Goal: Task Accomplishment & Management: Manage account settings

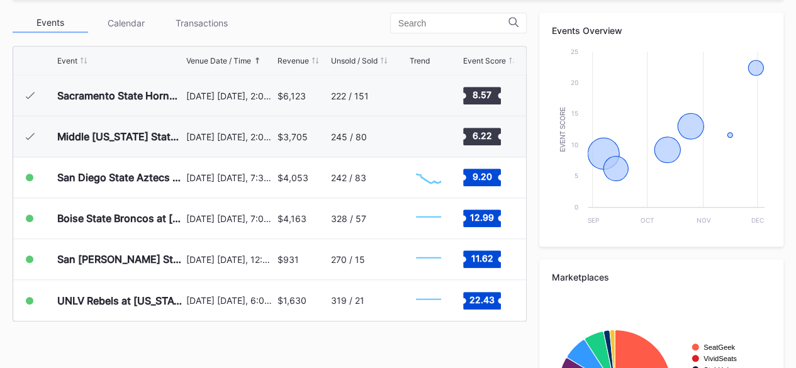
scroll to position [446, 0]
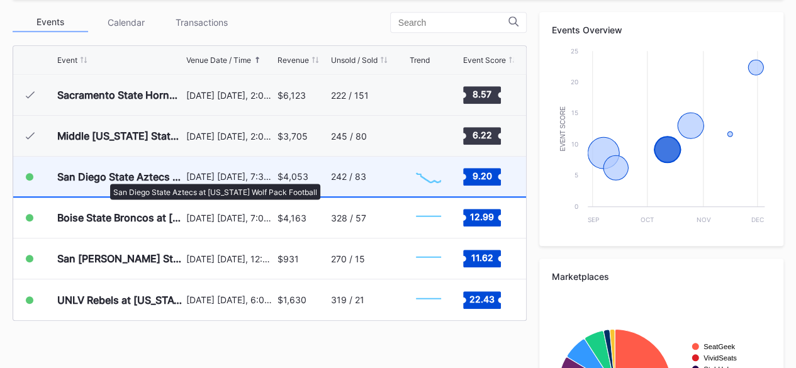
click at [104, 177] on div "San Diego State Aztecs at [US_STATE] Wolf Pack Football" at bounding box center [120, 176] width 126 height 13
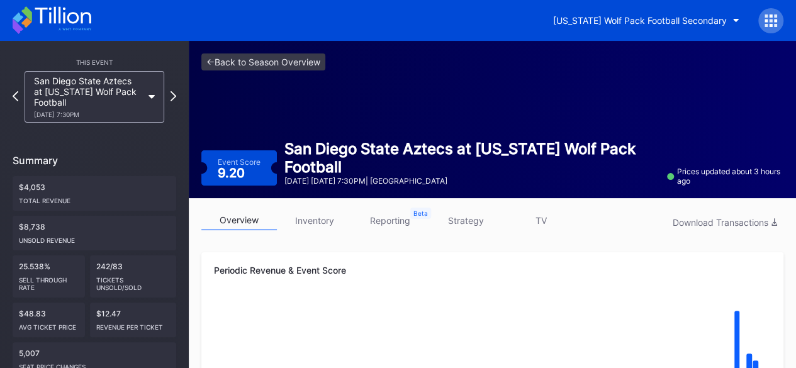
click at [307, 221] on link "inventory" at bounding box center [314, 220] width 75 height 19
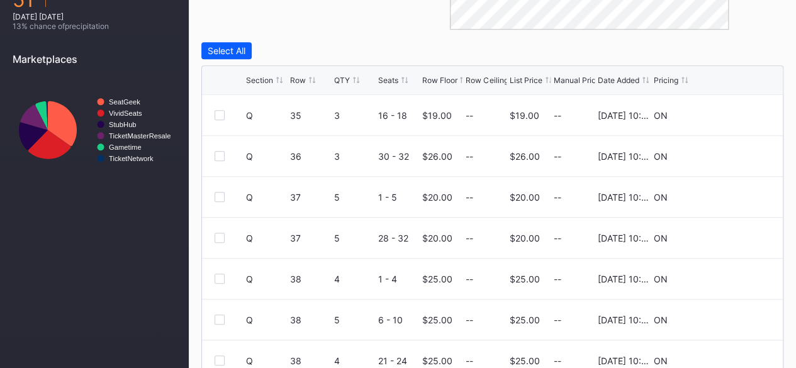
scroll to position [511, 0]
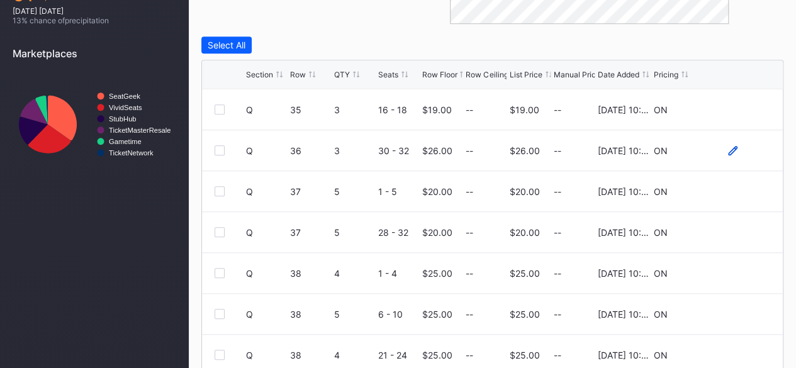
click at [728, 149] on icon at bounding box center [732, 149] width 9 height 9
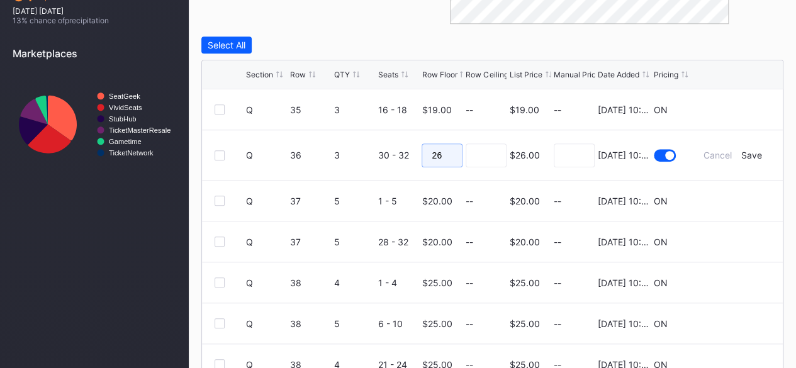
click at [454, 153] on input "26" at bounding box center [441, 155] width 41 height 24
type input "21"
click at [491, 154] on input at bounding box center [485, 155] width 41 height 24
click at [741, 150] on div "Save" at bounding box center [751, 155] width 21 height 11
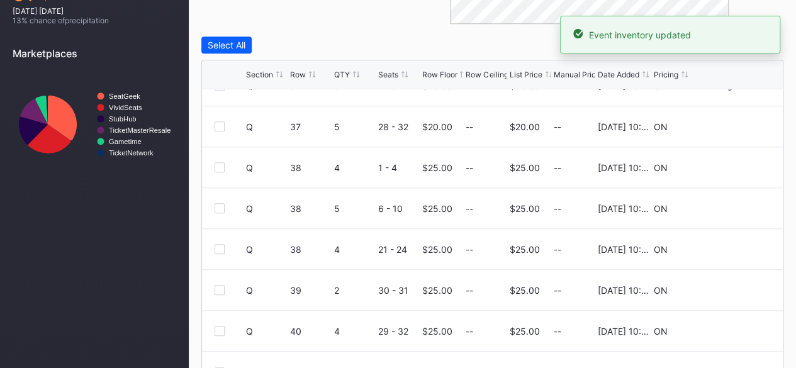
scroll to position [122, 0]
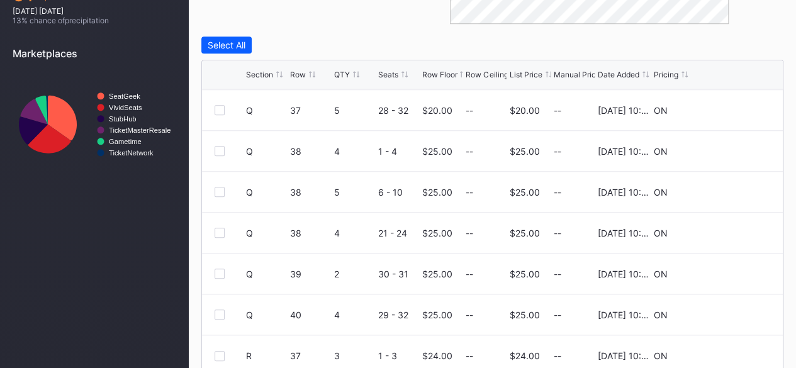
click at [262, 74] on div "Section" at bounding box center [259, 74] width 27 height 9
click at [728, 108] on icon at bounding box center [732, 108] width 9 height 9
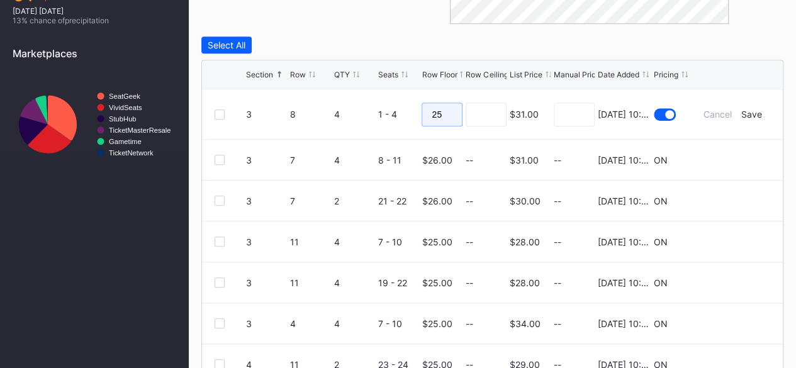
click at [455, 113] on input "25" at bounding box center [441, 115] width 41 height 24
type input "24"
click at [490, 115] on input at bounding box center [485, 115] width 41 height 24
click at [745, 111] on div "Save" at bounding box center [751, 114] width 21 height 11
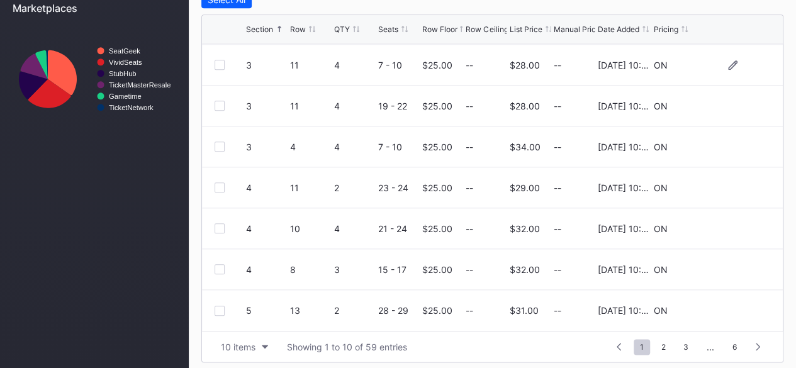
scroll to position [561, 0]
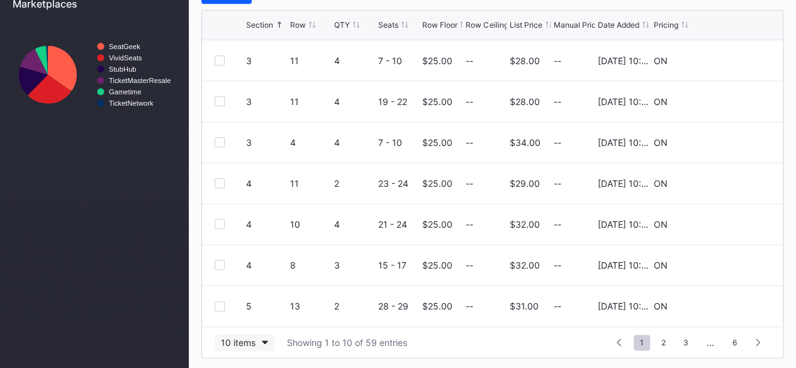
click at [258, 334] on button "10 items" at bounding box center [244, 342] width 60 height 17
click at [259, 304] on div "200 items" at bounding box center [244, 309] width 41 height 11
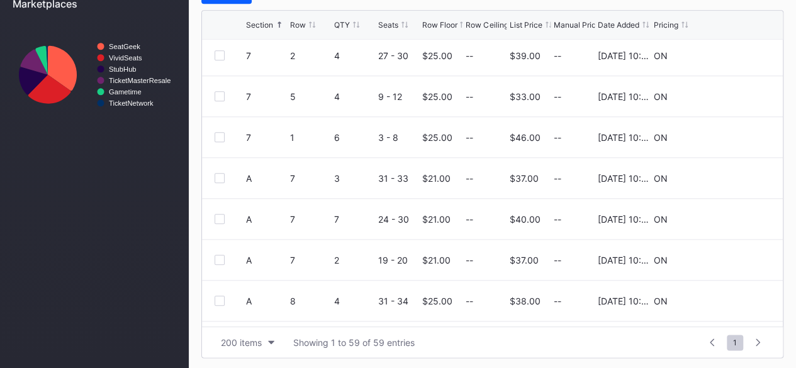
scroll to position [774, 0]
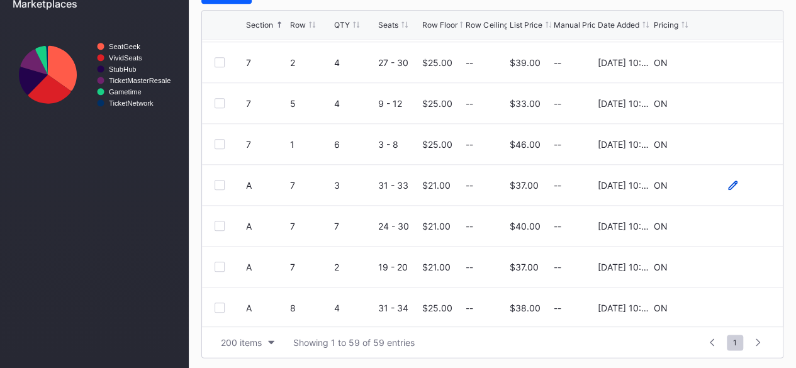
click at [728, 183] on icon at bounding box center [732, 184] width 9 height 9
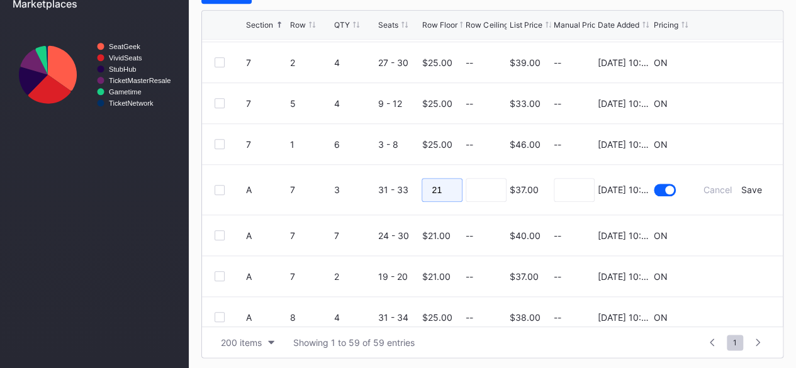
click at [452, 185] on input "21" at bounding box center [441, 190] width 41 height 24
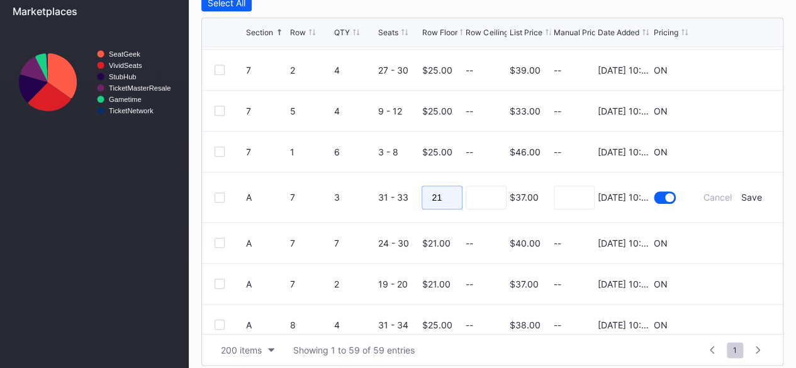
type input "2"
click at [741, 196] on div "Save" at bounding box center [751, 197] width 21 height 11
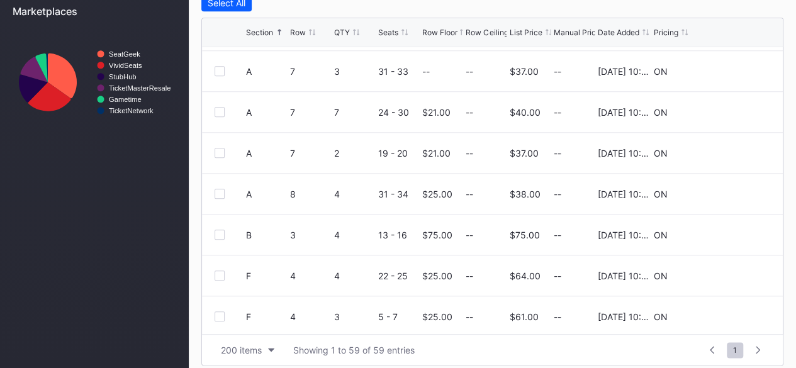
scroll to position [896, 0]
click at [718, 156] on div "A 7 2 19 - 20 $21.00 -- $37.00 -- [DATE] 10:19AM ON" at bounding box center [492, 153] width 580 height 41
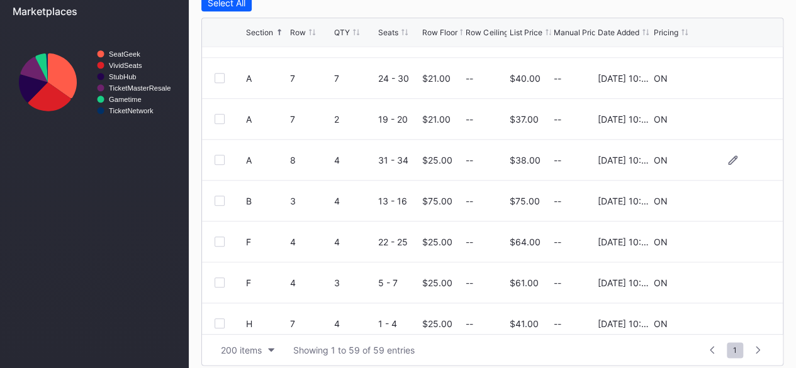
scroll to position [933, 0]
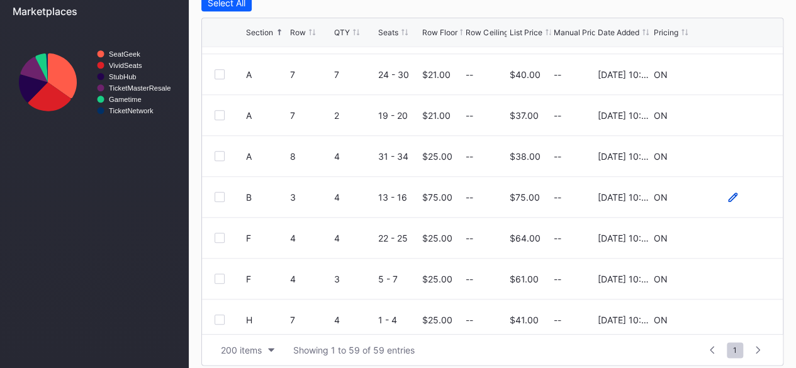
click at [728, 195] on icon at bounding box center [732, 196] width 9 height 9
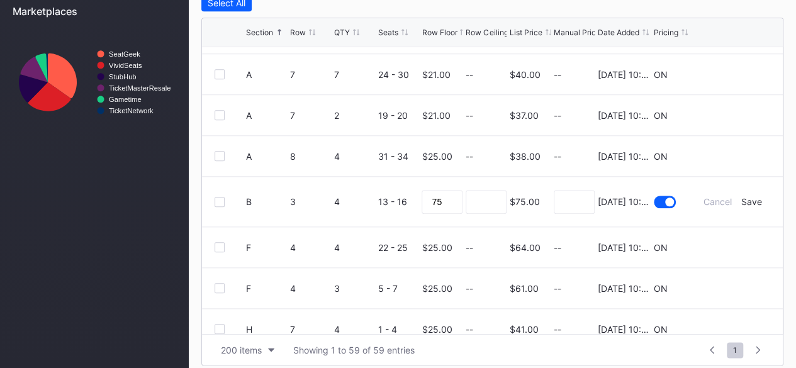
click at [458, 198] on form "B 3 4 13 - 16 75 $75.00 [DATE] 10:19AM Cancel Save" at bounding box center [508, 202] width 524 height 50
click at [447, 198] on input "75" at bounding box center [441, 202] width 41 height 24
type input "7"
click at [482, 198] on input at bounding box center [485, 202] width 41 height 24
click at [742, 196] on div "Save" at bounding box center [751, 201] width 21 height 11
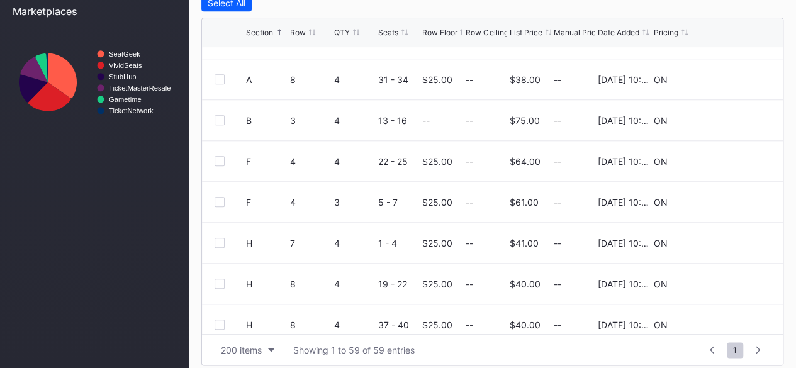
scroll to position [1014, 0]
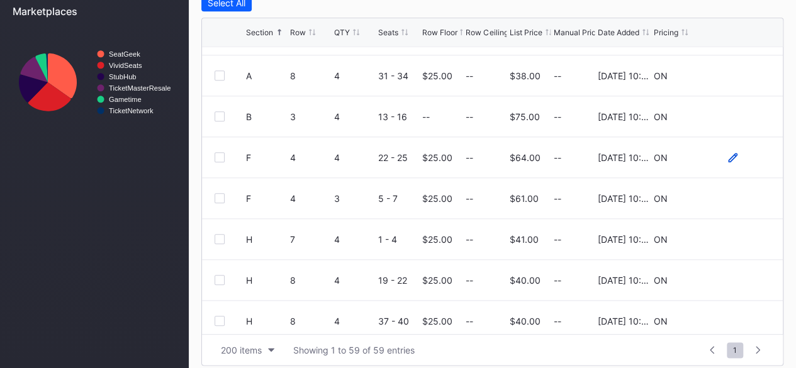
click at [728, 155] on icon at bounding box center [732, 156] width 9 height 9
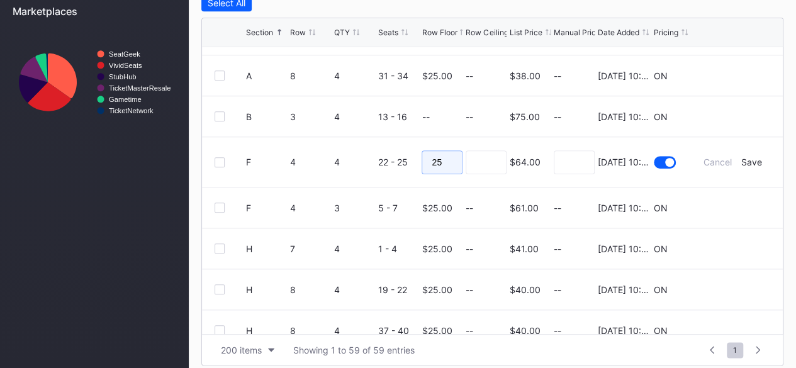
drag, startPoint x: 453, startPoint y: 159, endPoint x: 340, endPoint y: 160, distance: 112.6
click at [340, 160] on form "F 4 4 22 - 25 25 $64.00 [DATE] 10:19AM Cancel Save" at bounding box center [508, 162] width 524 height 50
click at [741, 158] on div "Save" at bounding box center [751, 162] width 21 height 11
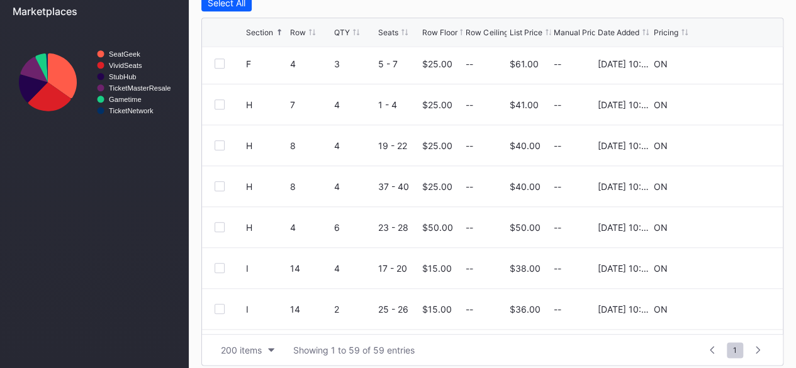
scroll to position [1149, 0]
click at [728, 225] on icon at bounding box center [732, 225] width 9 height 9
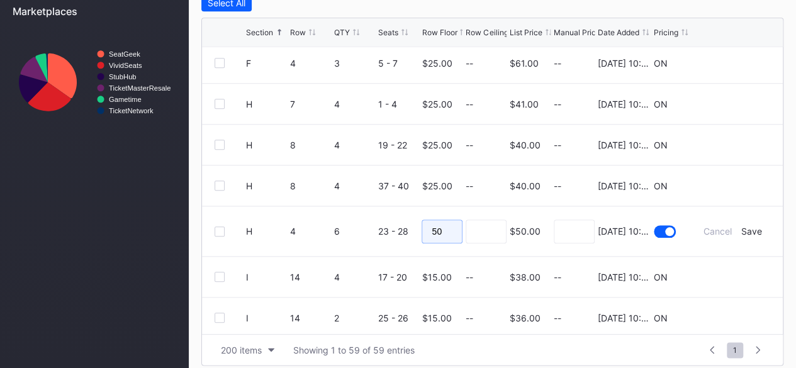
drag, startPoint x: 450, startPoint y: 228, endPoint x: 409, endPoint y: 223, distance: 41.8
click at [409, 223] on form "H 4 6 23 - 28 50 $50.00 [DATE] 10:19AM Cancel Save" at bounding box center [508, 231] width 524 height 50
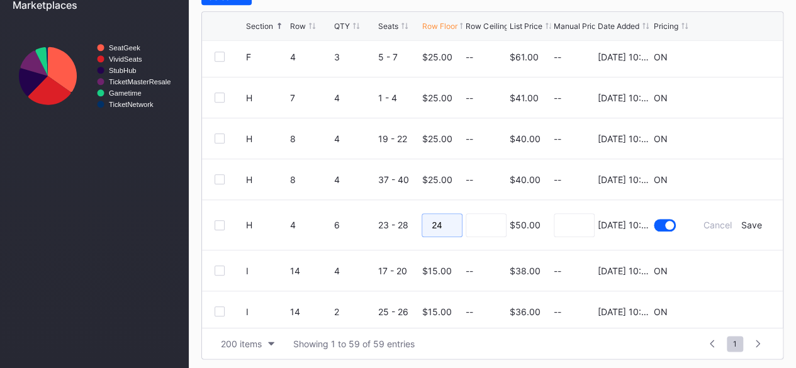
scroll to position [560, 0]
type input "24"
click at [741, 223] on div "Save" at bounding box center [751, 224] width 21 height 11
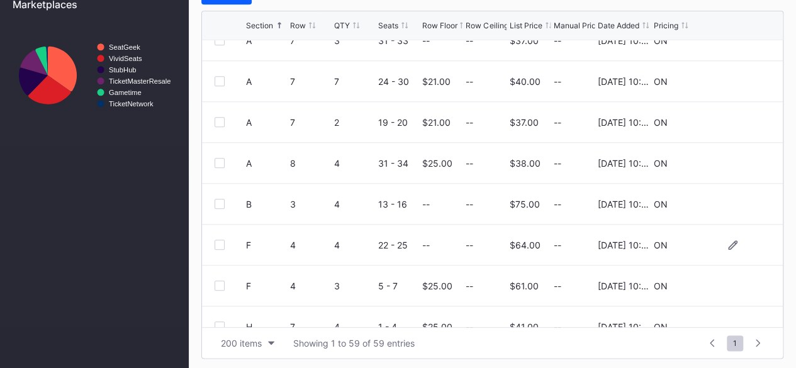
scroll to position [919, 0]
click at [728, 160] on icon at bounding box center [732, 163] width 9 height 9
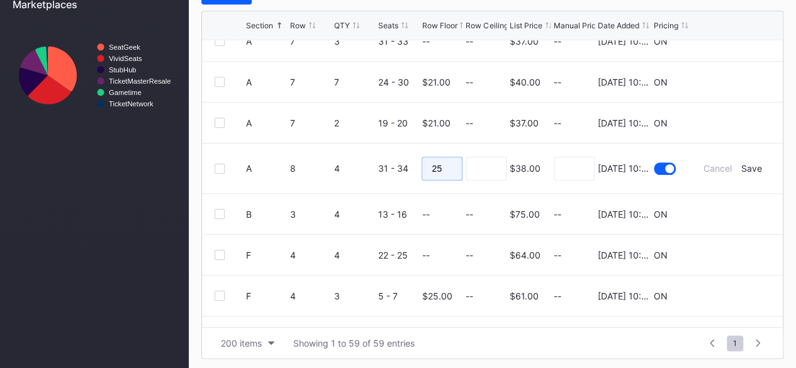
drag, startPoint x: 447, startPoint y: 169, endPoint x: 412, endPoint y: 160, distance: 35.7
click at [412, 160] on form "A 8 4 31 - 34 25 $38.00 [DATE] 10:19AM Cancel Save" at bounding box center [508, 168] width 524 height 50
drag, startPoint x: 449, startPoint y: 170, endPoint x: 390, endPoint y: 153, distance: 61.7
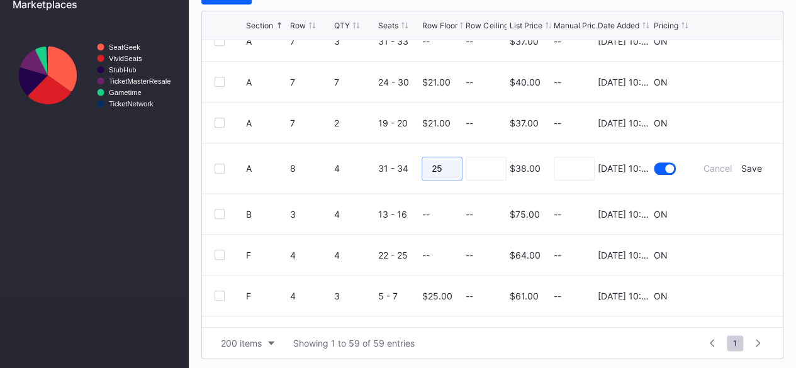
click at [390, 153] on form "A 8 4 31 - 34 25 $38.00 [DATE] 10:19AM Cancel Save" at bounding box center [508, 168] width 524 height 50
type input "22"
click at [465, 167] on input at bounding box center [485, 169] width 41 height 24
click at [749, 165] on div "Save" at bounding box center [751, 168] width 21 height 11
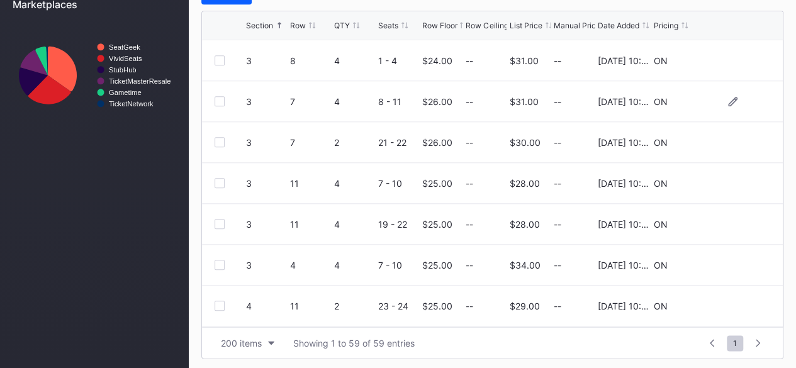
scroll to position [0, 0]
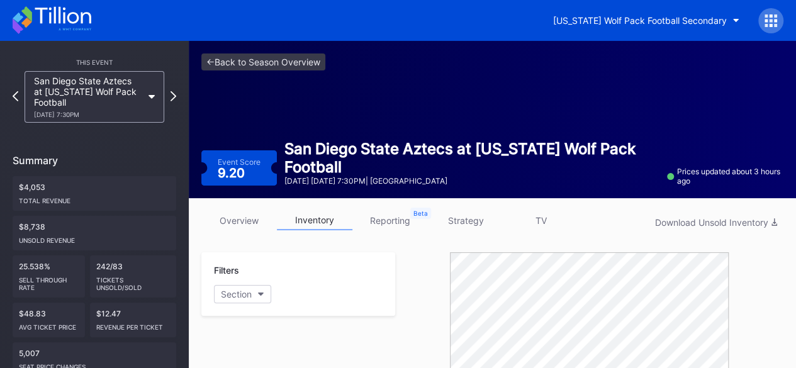
click at [73, 23] on icon at bounding box center [63, 15] width 56 height 17
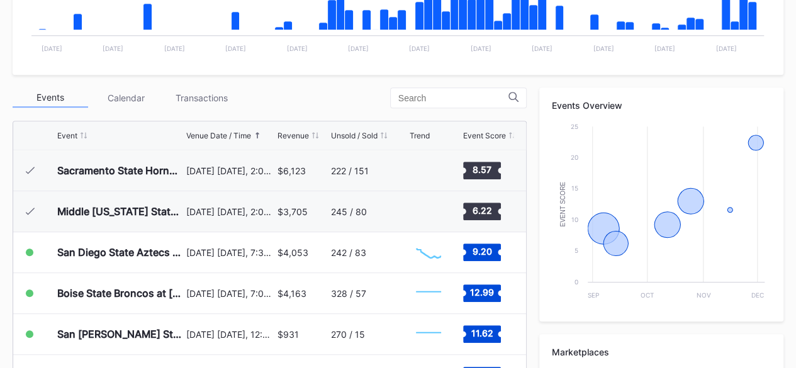
scroll to position [371, 0]
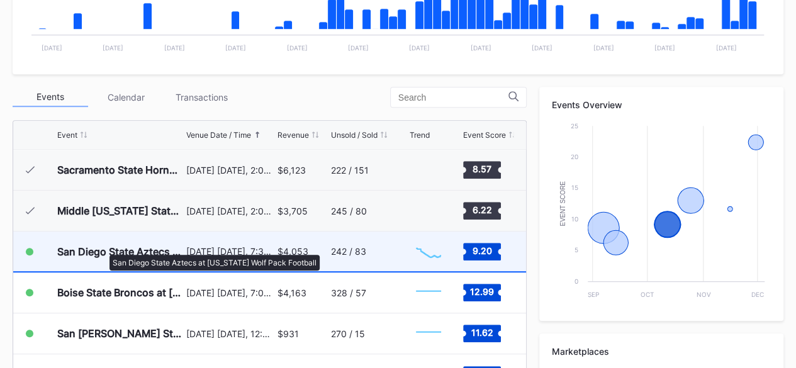
click at [103, 248] on div "San Diego State Aztecs at [US_STATE] Wolf Pack Football" at bounding box center [120, 251] width 126 height 13
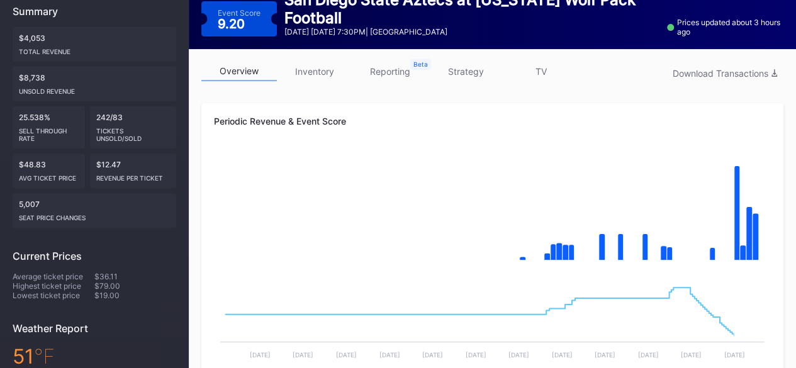
scroll to position [157, 0]
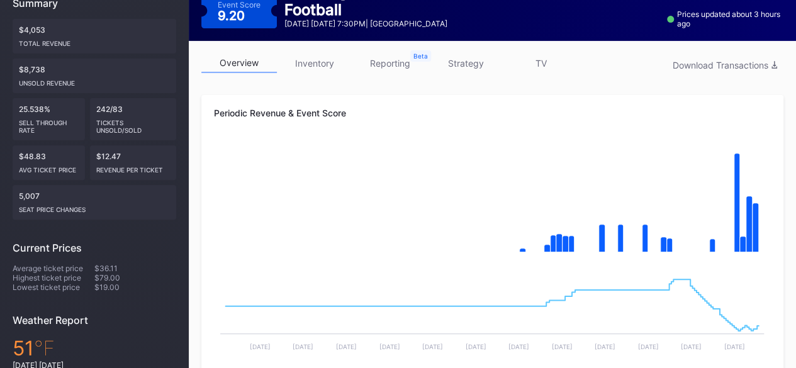
click at [325, 69] on link "inventory" at bounding box center [314, 62] width 75 height 19
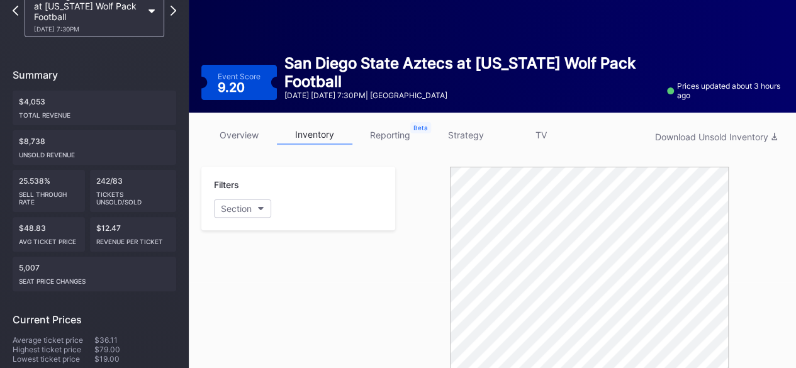
scroll to position [85, 0]
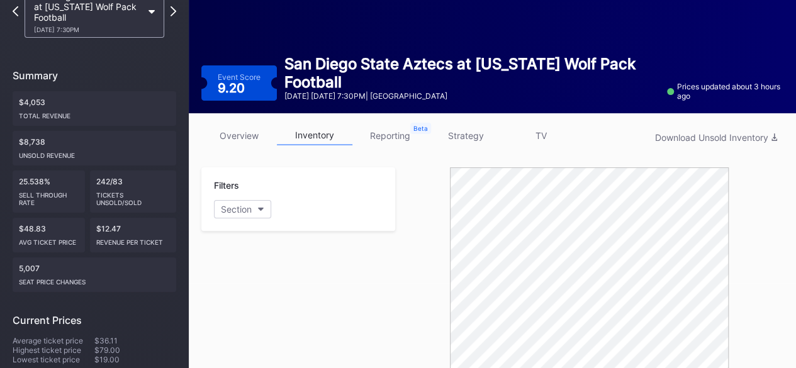
click at [239, 129] on link "overview" at bounding box center [238, 135] width 75 height 19
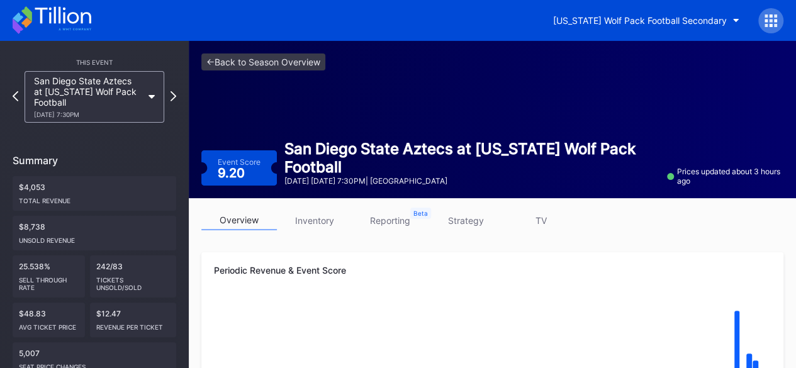
click at [69, 21] on icon at bounding box center [63, 15] width 56 height 17
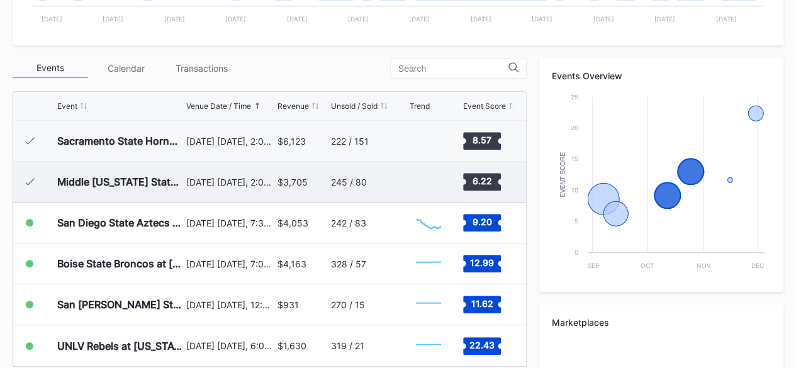
scroll to position [426, 0]
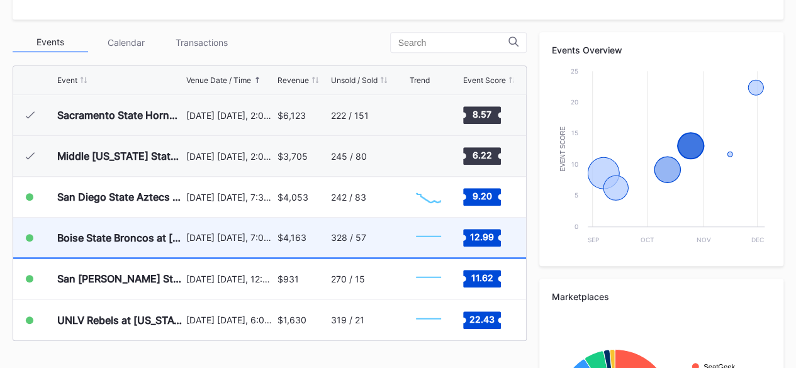
click at [113, 232] on div "Boise State Broncos at [US_STATE] Wolf Pack Football (Rescheduled from 10/25)" at bounding box center [120, 237] width 126 height 13
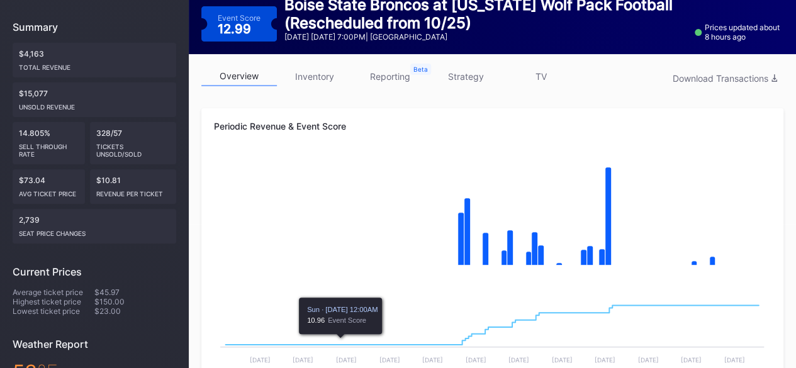
scroll to position [121, 0]
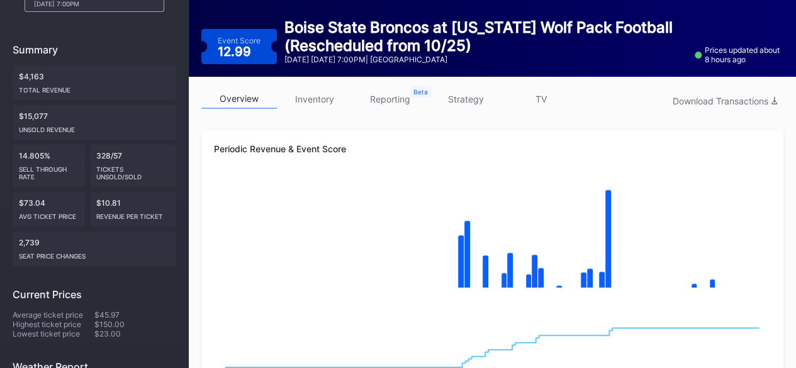
click at [312, 95] on link "inventory" at bounding box center [314, 98] width 75 height 19
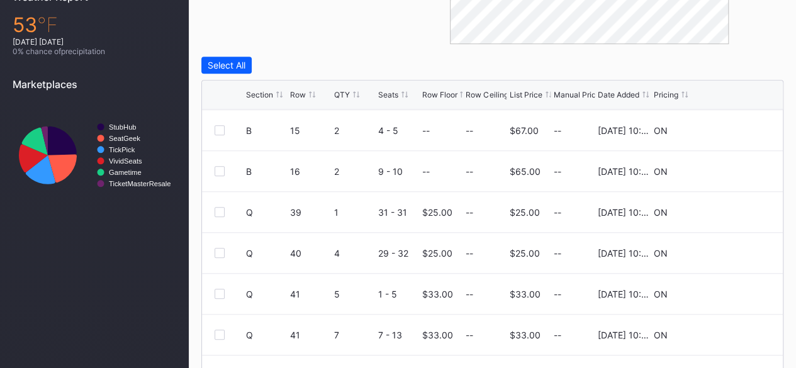
scroll to position [122, 0]
click at [728, 208] on icon at bounding box center [732, 212] width 9 height 9
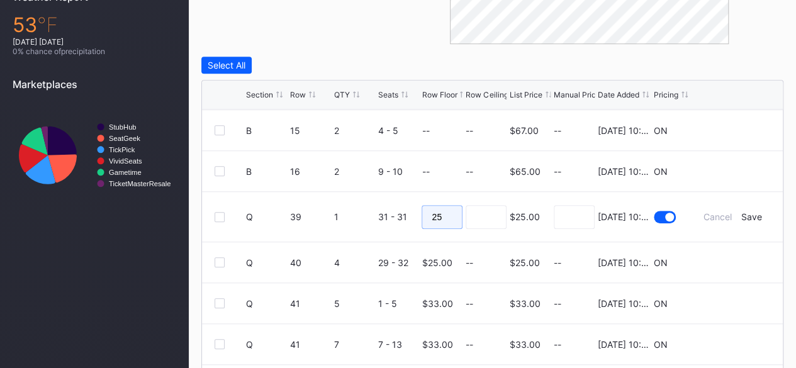
drag, startPoint x: 448, startPoint y: 213, endPoint x: 392, endPoint y: 209, distance: 56.1
click at [392, 209] on form "Q 39 1 31 - 31 25 $25.00 [DATE] 10:07AM Cancel Save" at bounding box center [508, 217] width 524 height 50
type input "10"
click at [479, 222] on input at bounding box center [485, 217] width 41 height 24
click at [741, 214] on div "Save" at bounding box center [751, 216] width 21 height 11
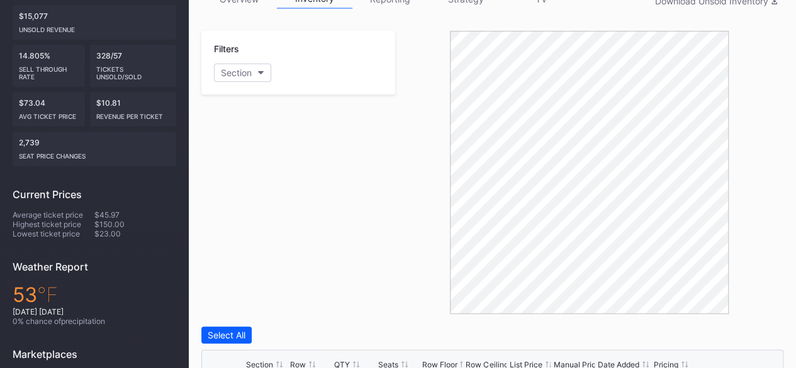
scroll to position [0, 0]
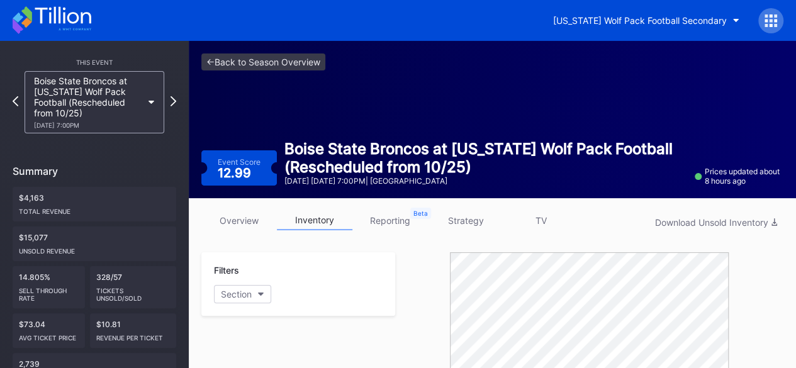
click at [65, 16] on icon at bounding box center [52, 20] width 79 height 28
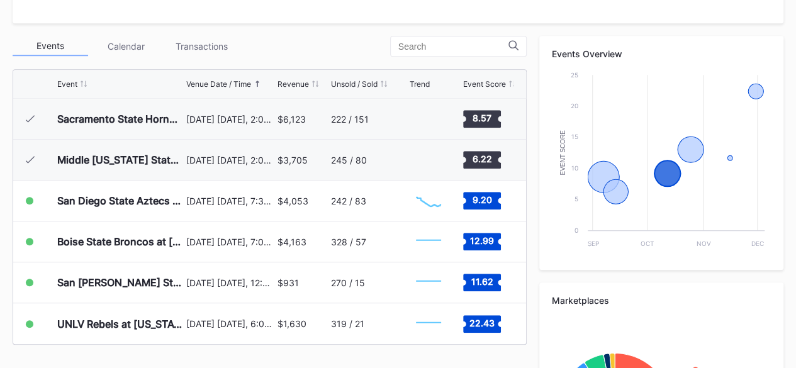
scroll to position [423, 0]
